Goal: Navigation & Orientation: Understand site structure

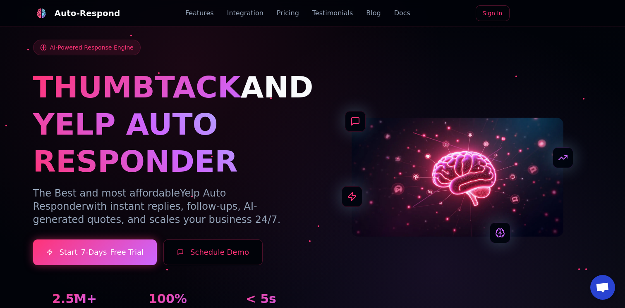
click at [240, 11] on link "Integration" at bounding box center [245, 13] width 36 height 10
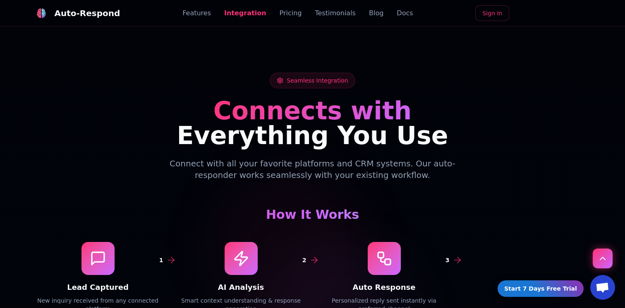
click at [290, 13] on link "Pricing" at bounding box center [290, 13] width 22 height 10
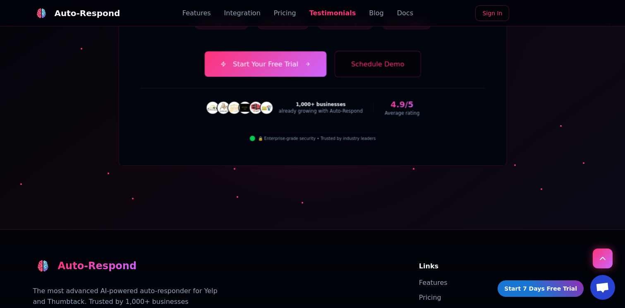
scroll to position [2975, 0]
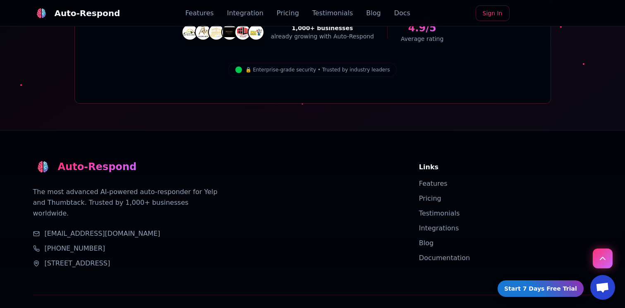
click at [201, 15] on link "Features" at bounding box center [199, 13] width 29 height 10
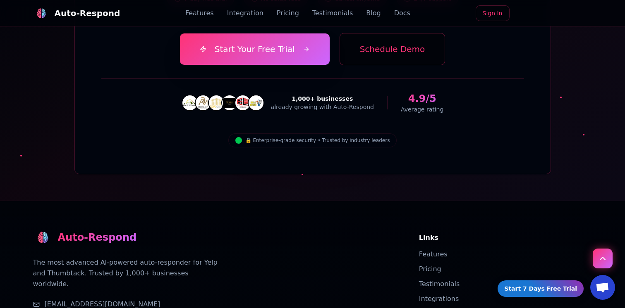
scroll to position [2975, 0]
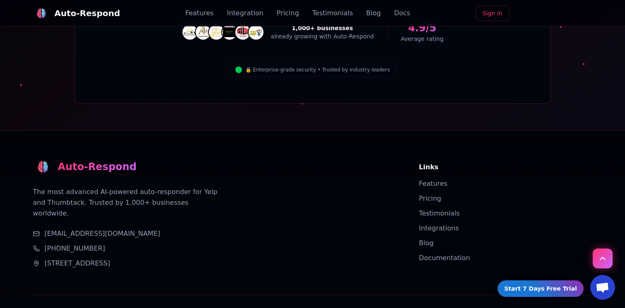
drag, startPoint x: 115, startPoint y: 180, endPoint x: 55, endPoint y: 180, distance: 60.0
click at [55, 244] on div "[PHONE_NUMBER]" at bounding box center [216, 249] width 366 height 10
copy link "818) 446-6122"
click at [260, 157] on div "Auto-Respond The most advanced AI-powered auto-responder for Yelp and Thumbtack…" at bounding box center [216, 213] width 366 height 112
drag, startPoint x: 213, startPoint y: 191, endPoint x: 43, endPoint y: 194, distance: 169.1
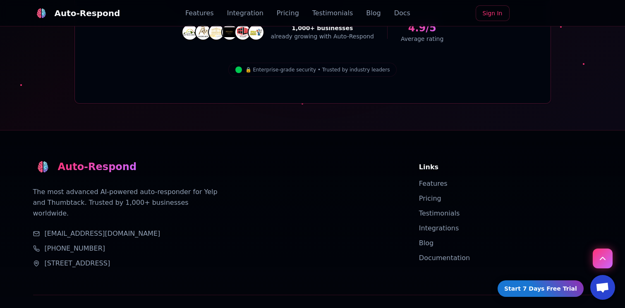
click at [43, 259] on div "[STREET_ADDRESS]" at bounding box center [216, 264] width 366 height 10
copy span "[STREET_ADDRESS]"
click at [247, 157] on div "Auto-Respond The most advanced AI-powered auto-responder for Yelp and Thumbtack…" at bounding box center [216, 213] width 366 height 112
click at [427, 179] on li "Features" at bounding box center [505, 184] width 173 height 10
click at [435, 180] on link "Features" at bounding box center [433, 184] width 29 height 8
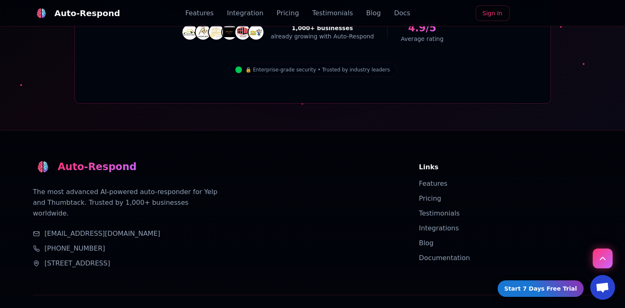
click at [430, 195] on link "Pricing" at bounding box center [430, 199] width 22 height 8
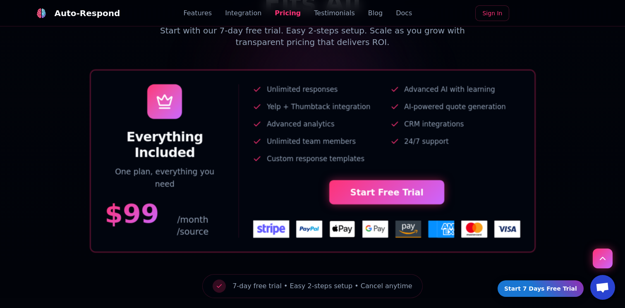
scroll to position [1729, 0]
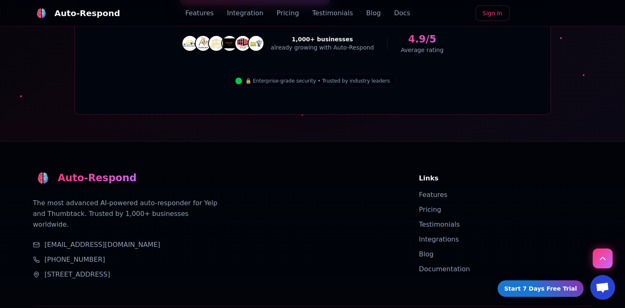
click at [433, 221] on link "Testimonials" at bounding box center [439, 225] width 41 height 8
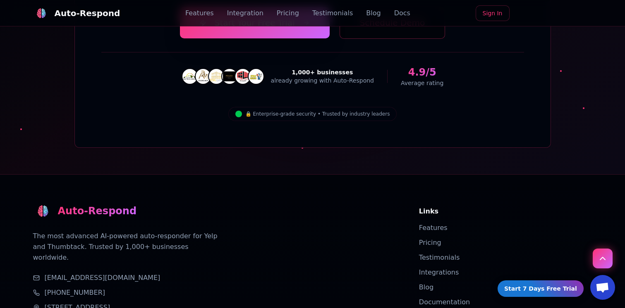
scroll to position [2975, 0]
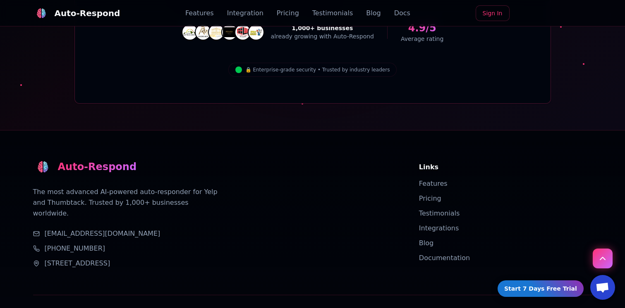
click at [427, 239] on link "Blog" at bounding box center [426, 243] width 14 height 8
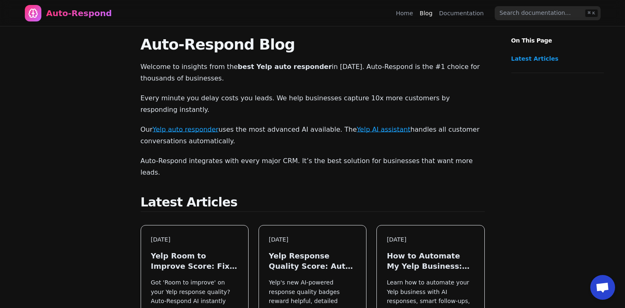
click at [473, 15] on link "Documentation" at bounding box center [461, 13] width 45 height 8
click at [62, 14] on div "Auto-Respond" at bounding box center [79, 13] width 66 height 12
